Goal: Find specific page/section

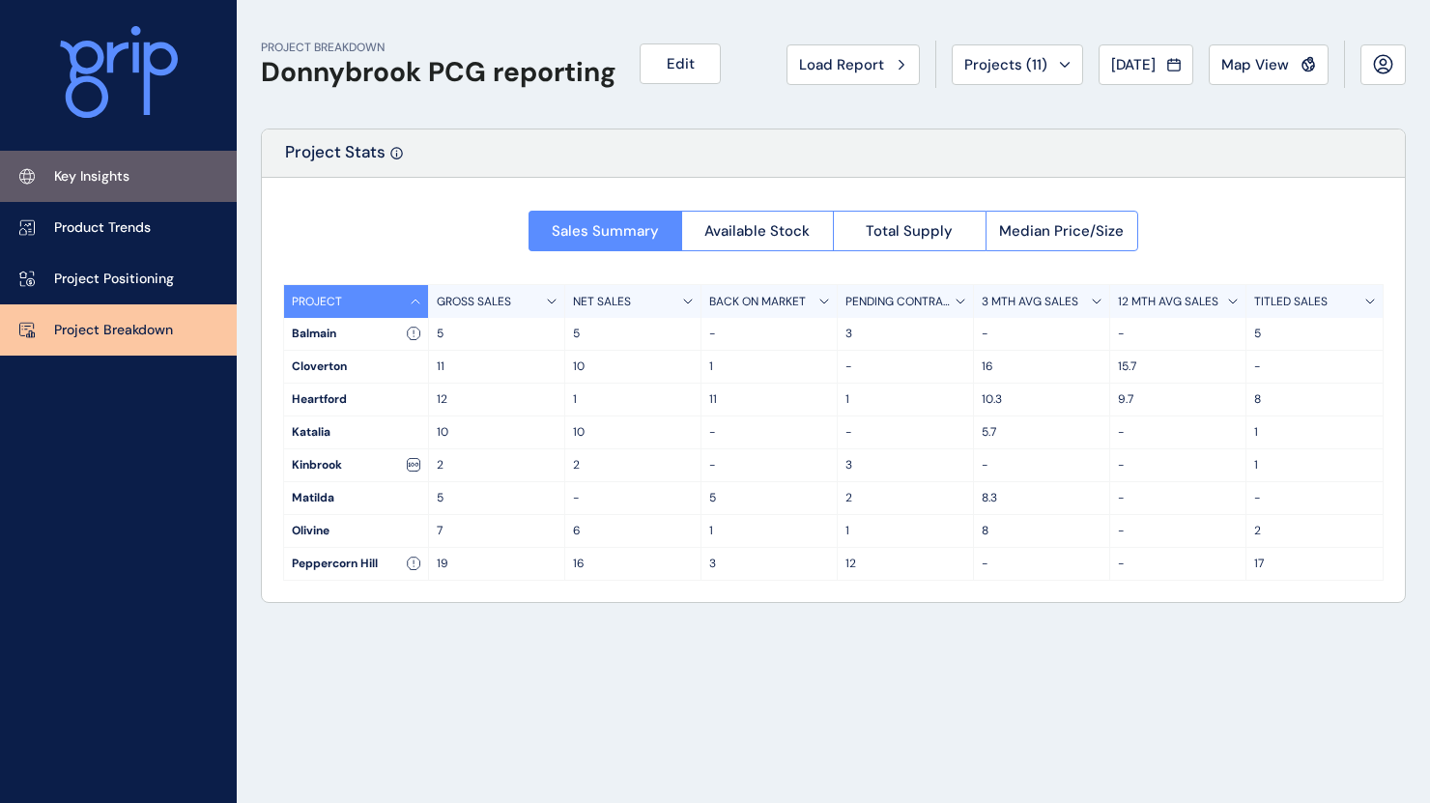
click at [103, 189] on link "Key Insights" at bounding box center [118, 176] width 237 height 51
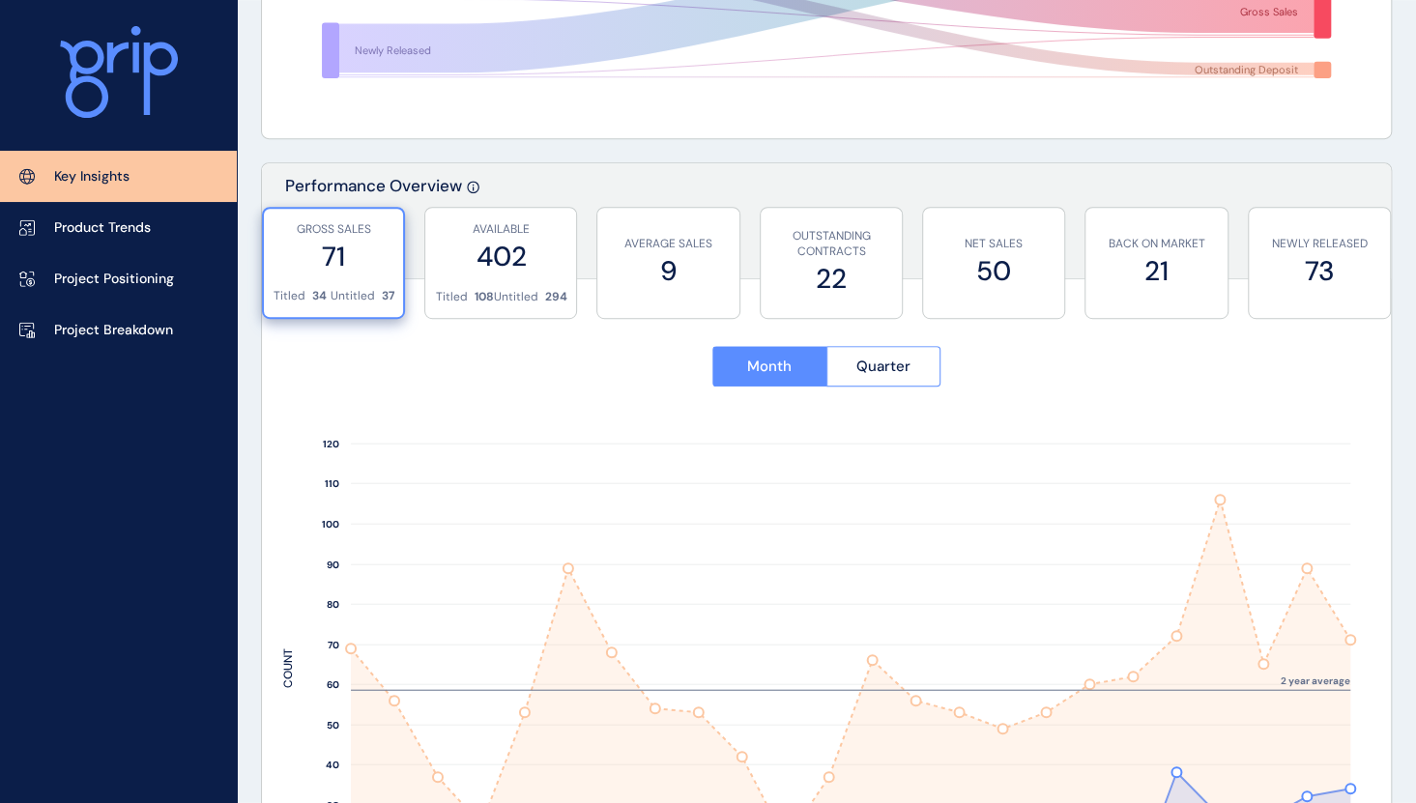
scroll to position [523, 0]
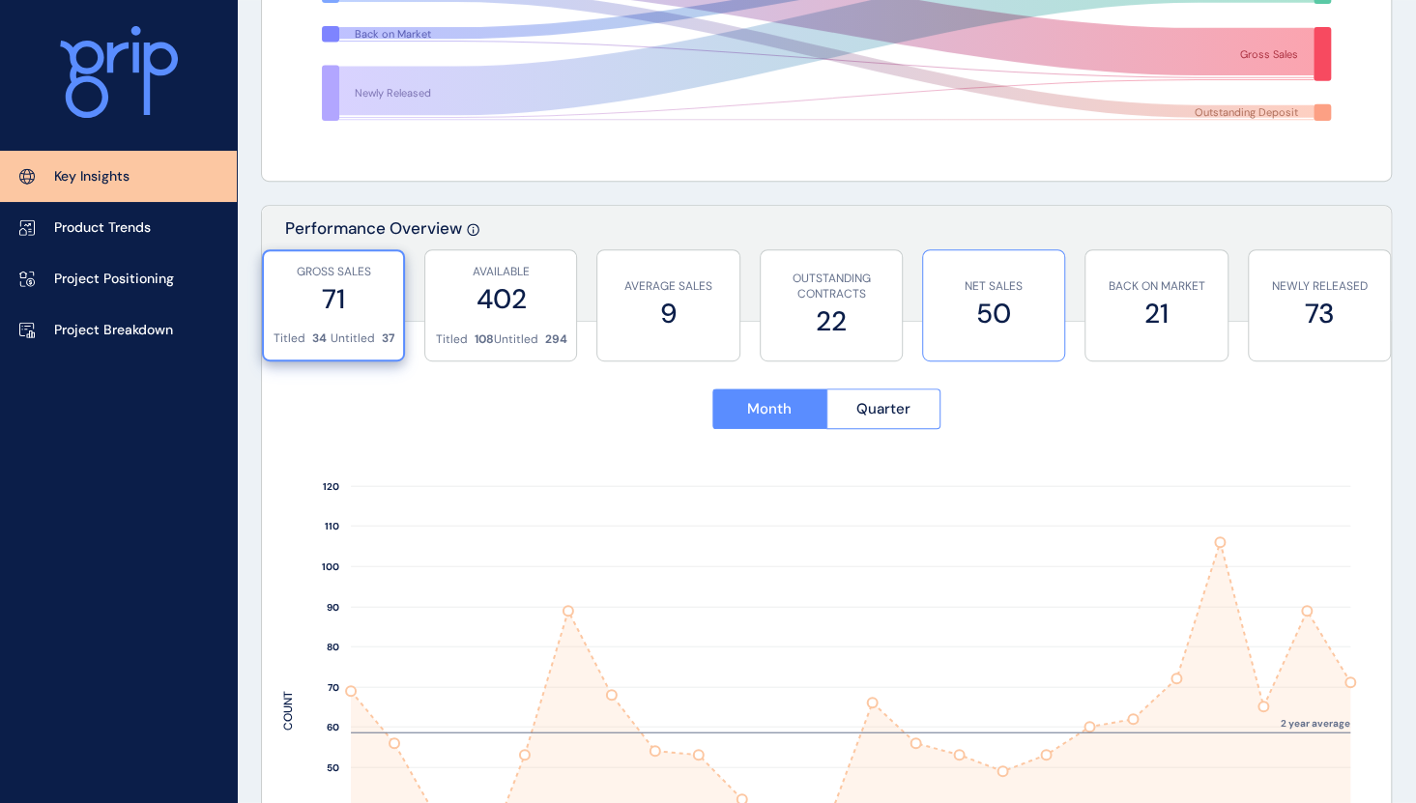
click at [1027, 312] on label "50" at bounding box center [994, 314] width 122 height 38
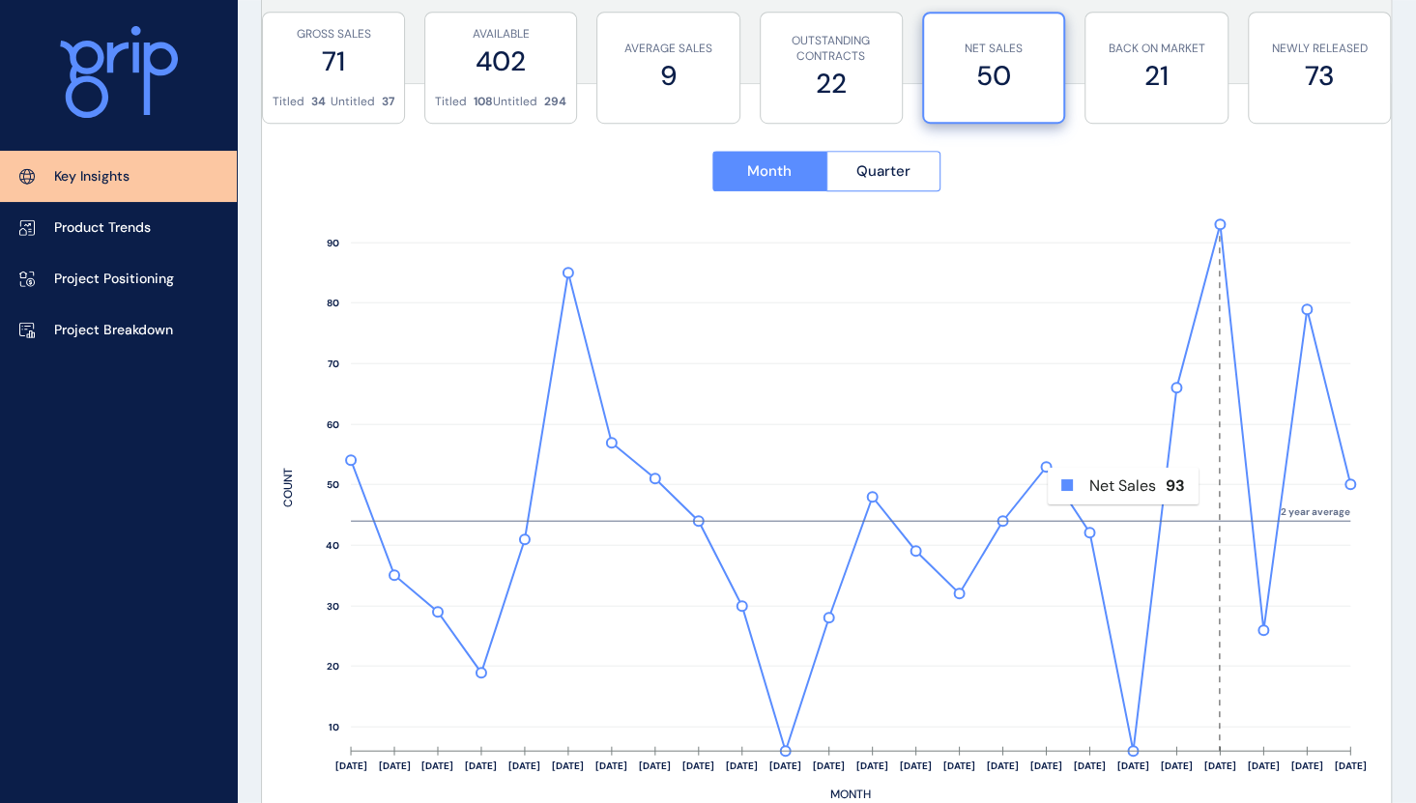
scroll to position [620, 0]
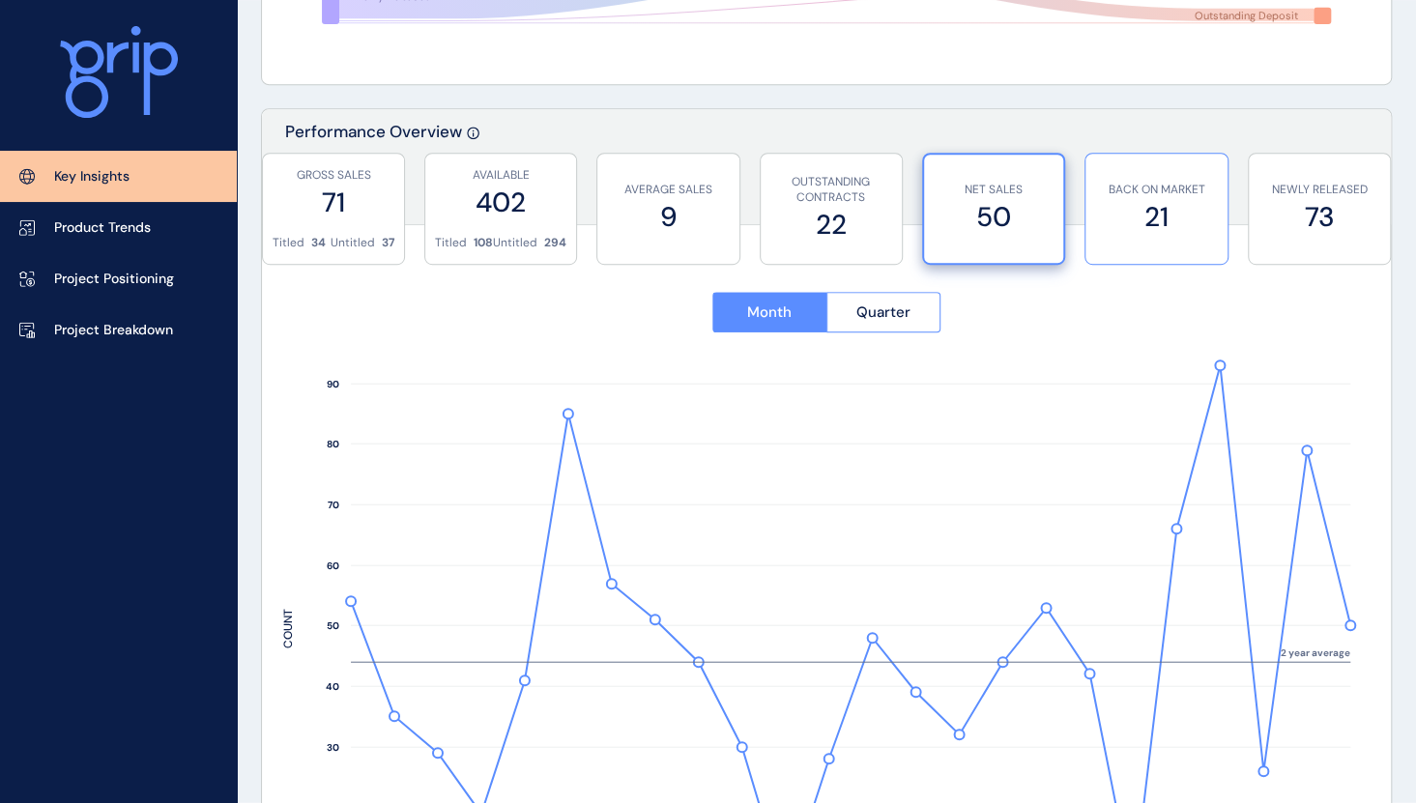
click at [1154, 217] on label "21" at bounding box center [1156, 217] width 122 height 38
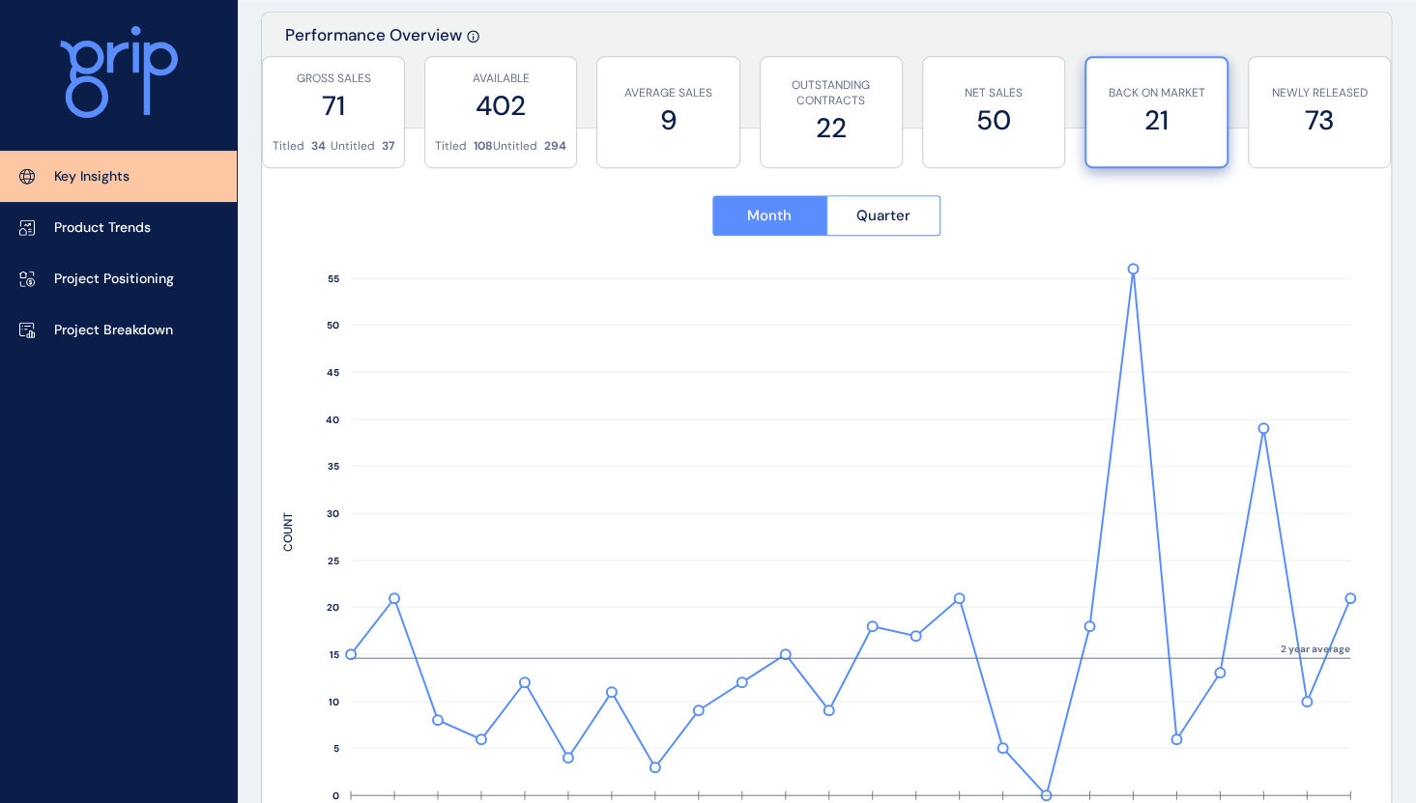
scroll to position [813, 0]
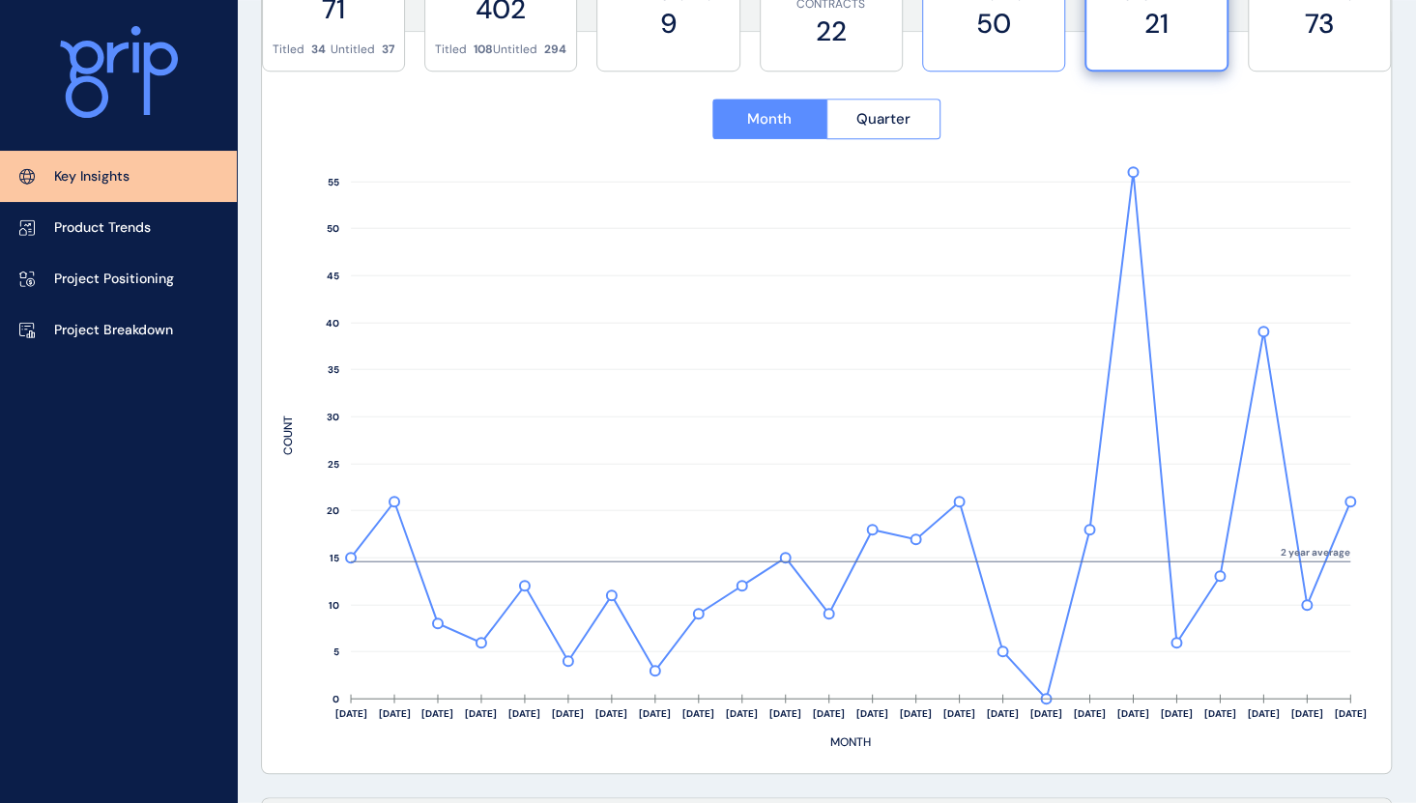
click at [1003, 37] on label "50" at bounding box center [994, 24] width 122 height 38
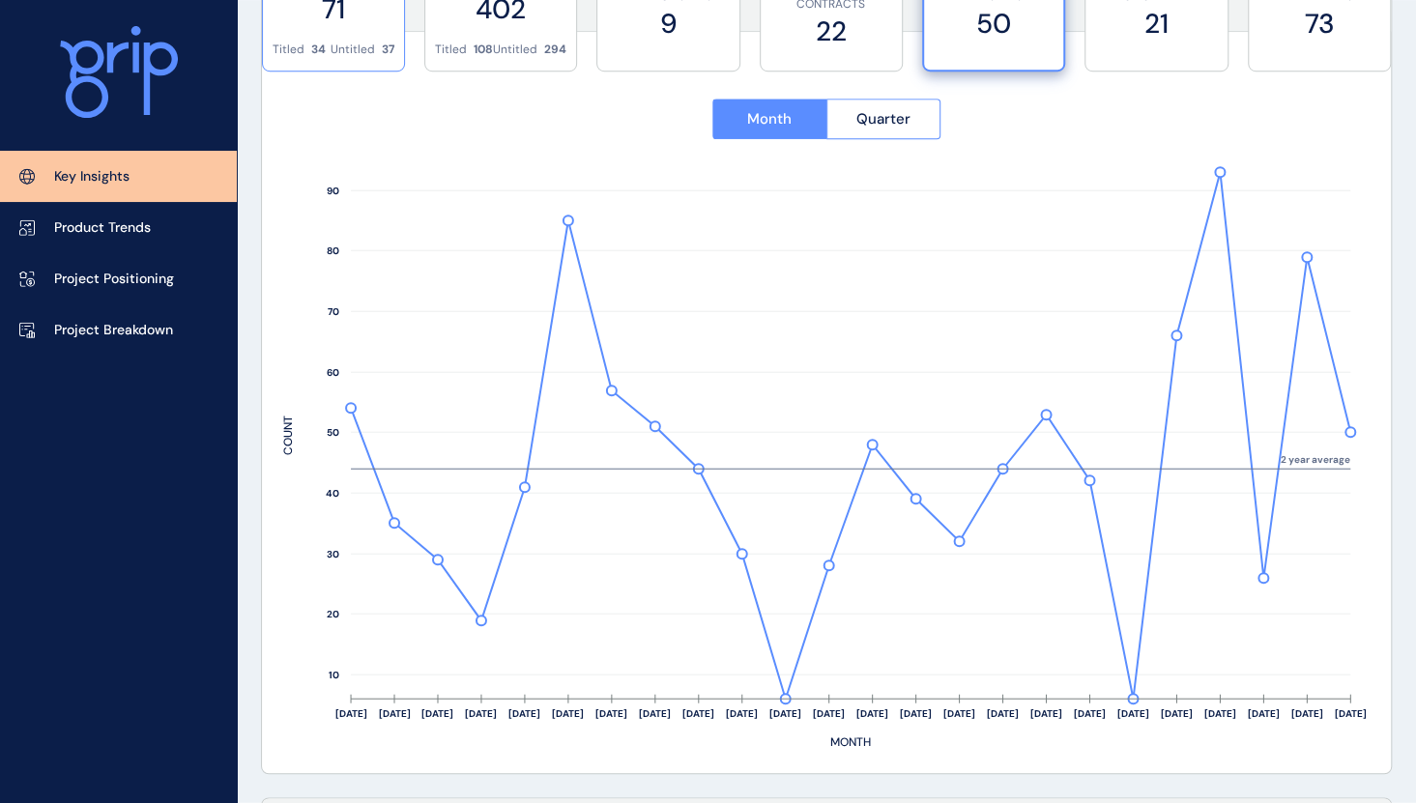
click at [350, 40] on div "GROSS SALES 71" at bounding box center [334, 0] width 122 height 81
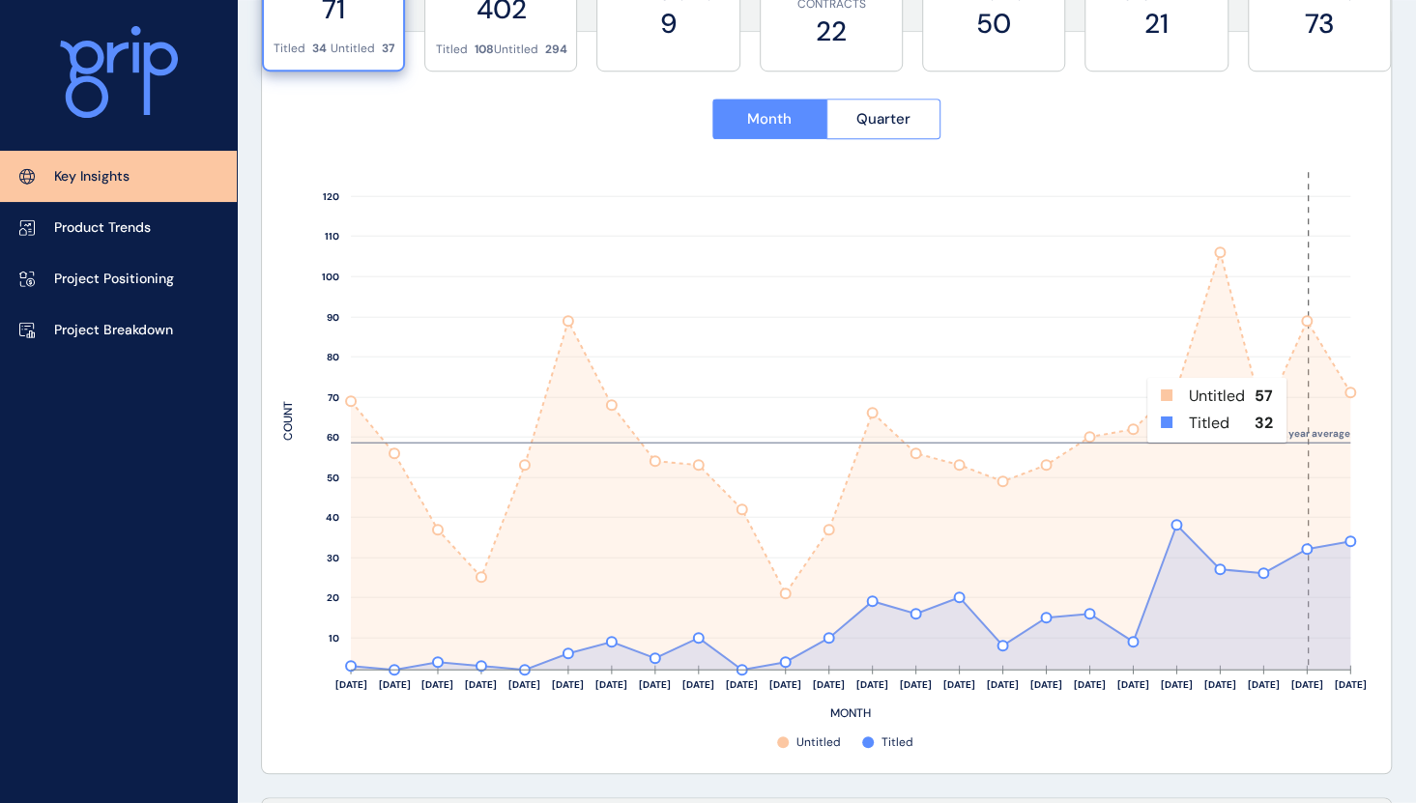
scroll to position [620, 0]
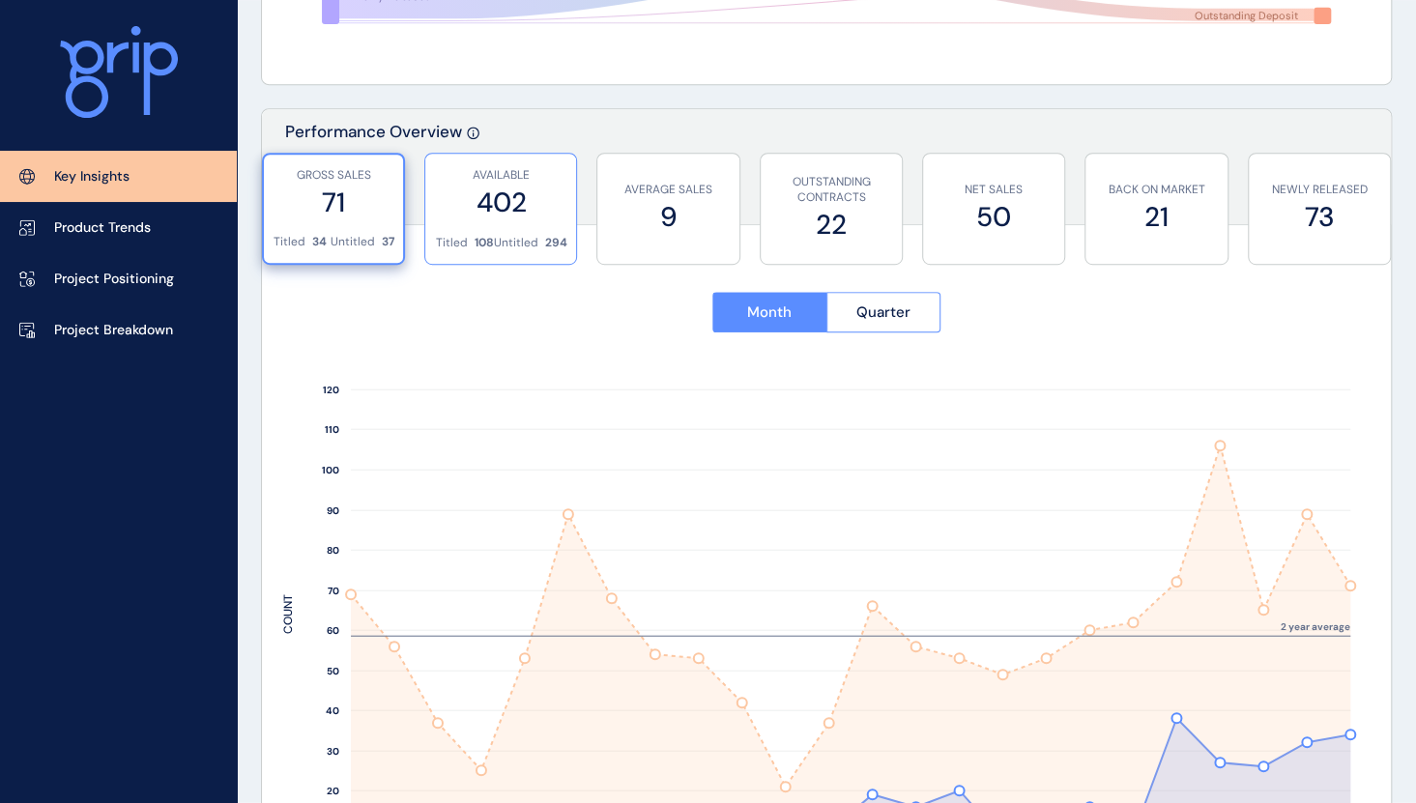
click at [514, 208] on label "402" at bounding box center [500, 203] width 131 height 38
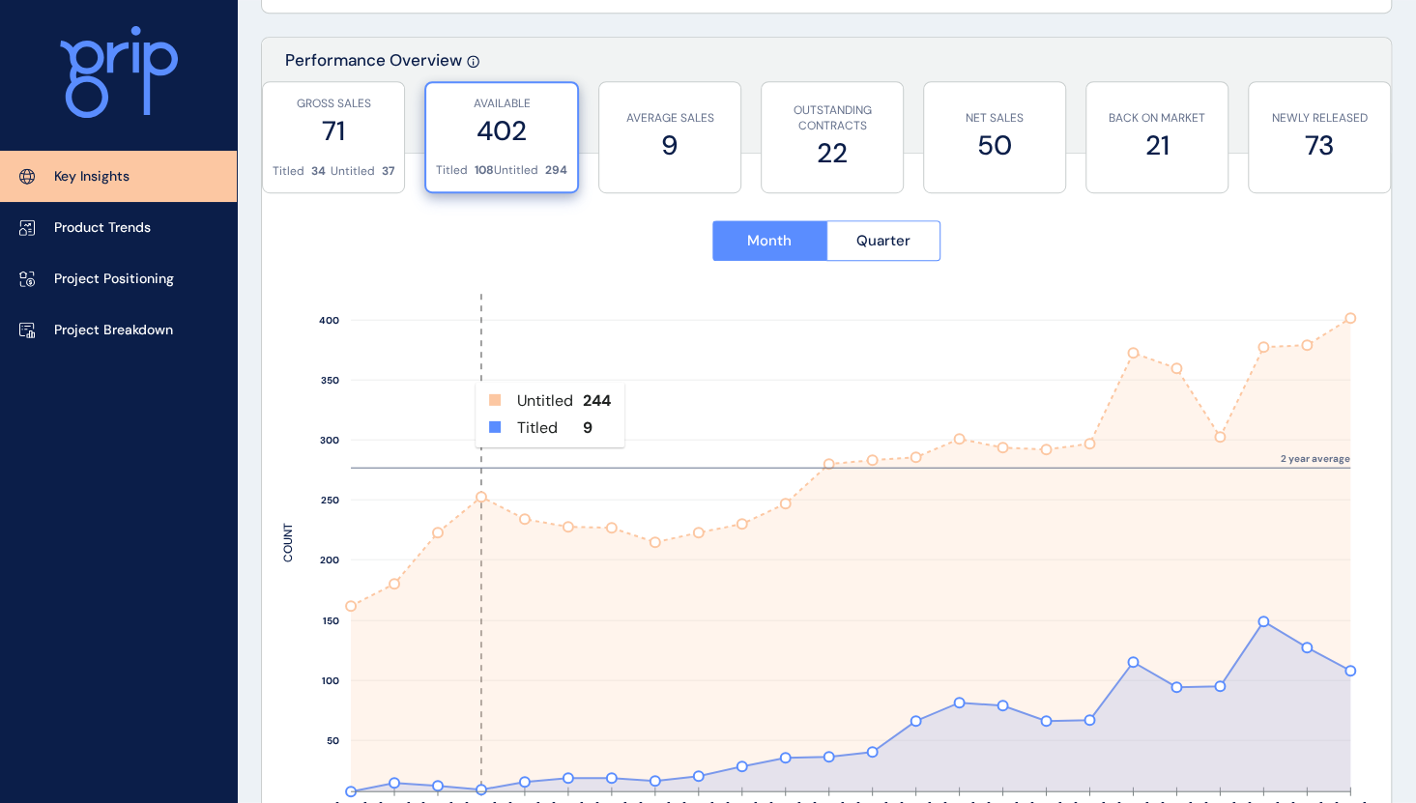
scroll to position [716, 0]
